Goal: Task Accomplishment & Management: Manage account settings

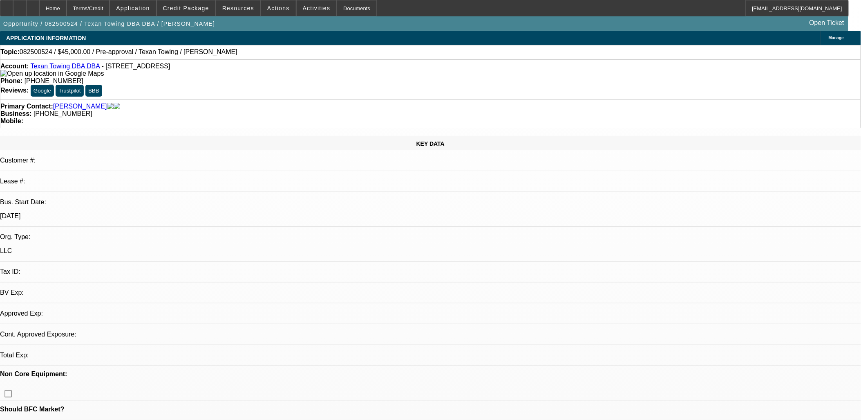
select select "0"
select select "2"
select select "0.1"
select select "4"
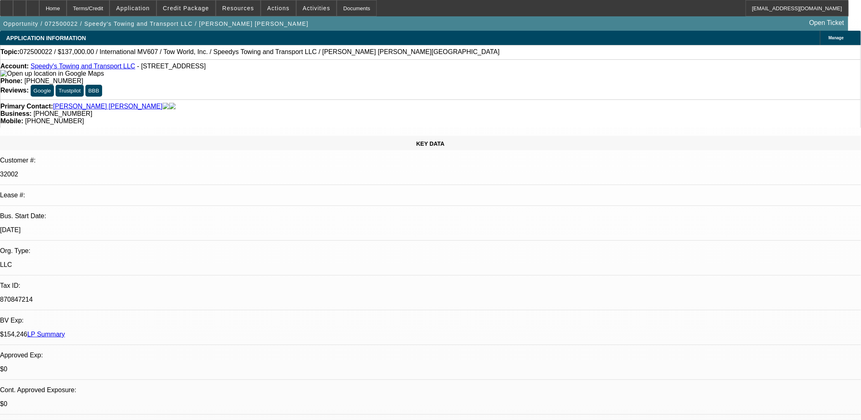
select select "0"
select select "2"
select select "0.1"
select select "2"
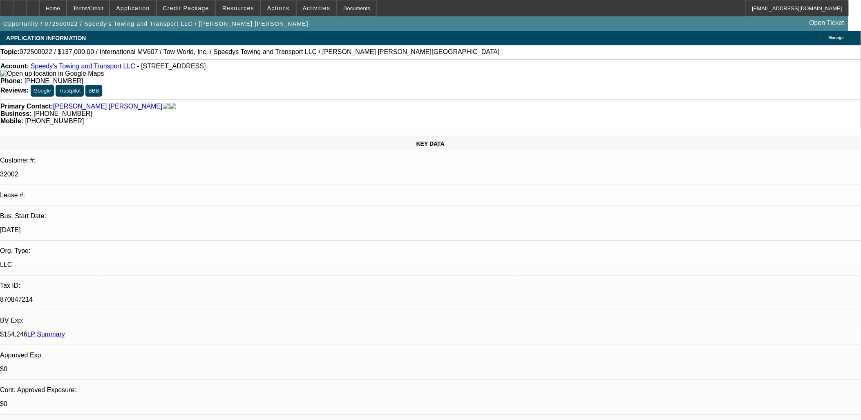
select select "0.1"
select select "1"
select select "2"
select select "4"
select select "1"
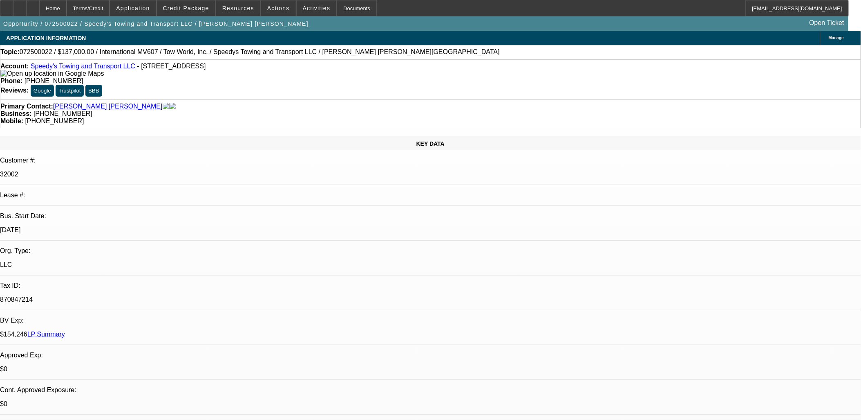
select select "2"
select select "4"
